Goal: Task Accomplishment & Management: Use online tool/utility

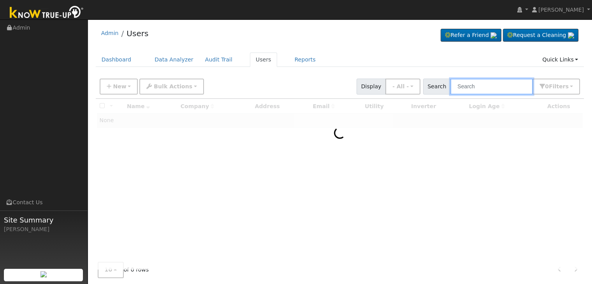
click at [476, 88] on input "text" at bounding box center [492, 87] width 83 height 16
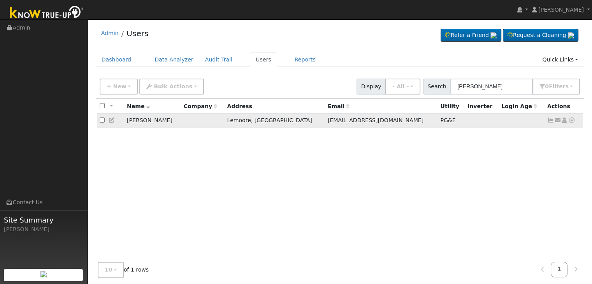
click at [550, 119] on icon at bounding box center [551, 120] width 7 height 5
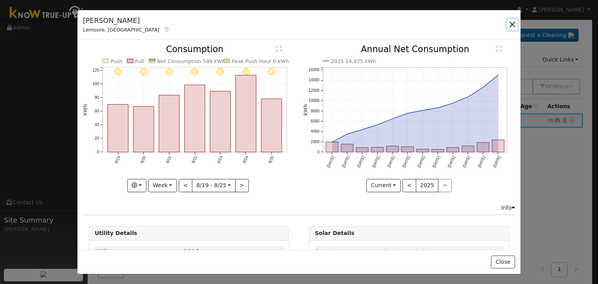
drag, startPoint x: 516, startPoint y: 24, endPoint x: 417, endPoint y: 2, distance: 101.0
click at [516, 24] on button "button" at bounding box center [512, 24] width 11 height 11
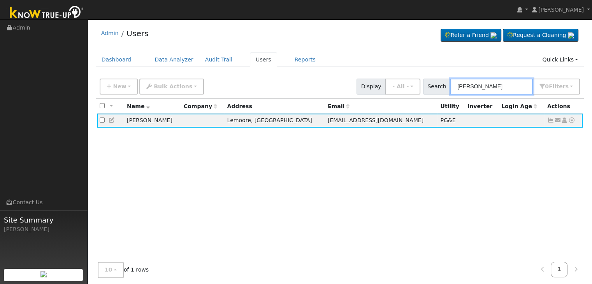
click at [476, 86] on input "[PERSON_NAME]" at bounding box center [492, 87] width 83 height 16
paste input "[PERSON_NAME]"
type input "[PERSON_NAME]"
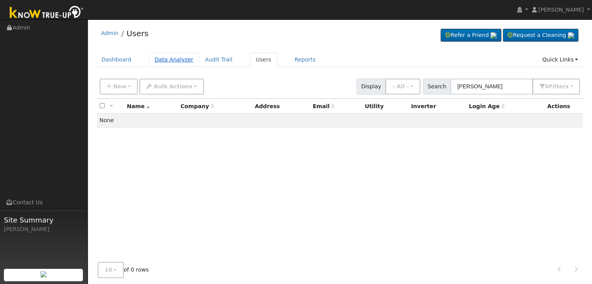
click at [154, 61] on link "Data Analyzer" at bounding box center [174, 60] width 51 height 14
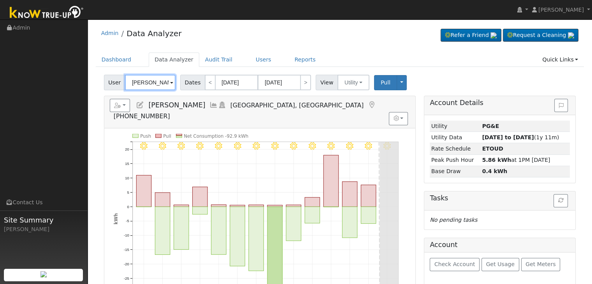
click at [148, 82] on input "Christopher Meurer" at bounding box center [150, 83] width 51 height 16
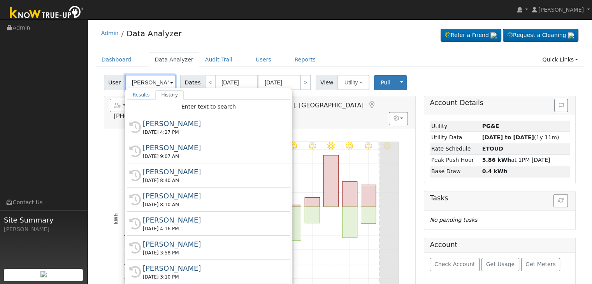
paste input "[PERSON_NAME]"
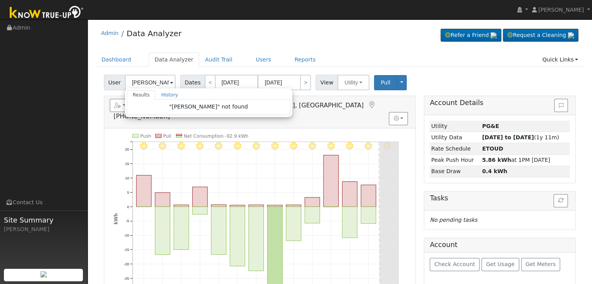
click at [298, 44] on div "Admin Data Analyzer Refer a Friend Request a Cleaning" at bounding box center [340, 35] width 489 height 24
type input "Christopher Meurer"
